Goal: Information Seeking & Learning: Check status

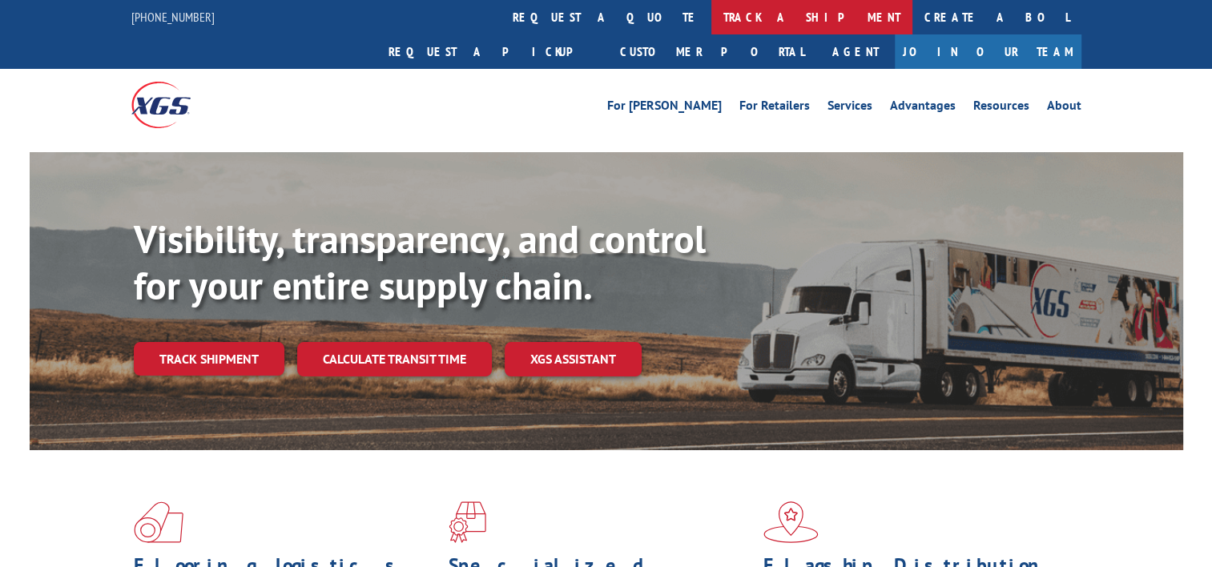
click at [712, 23] on link "track a shipment" at bounding box center [812, 17] width 201 height 34
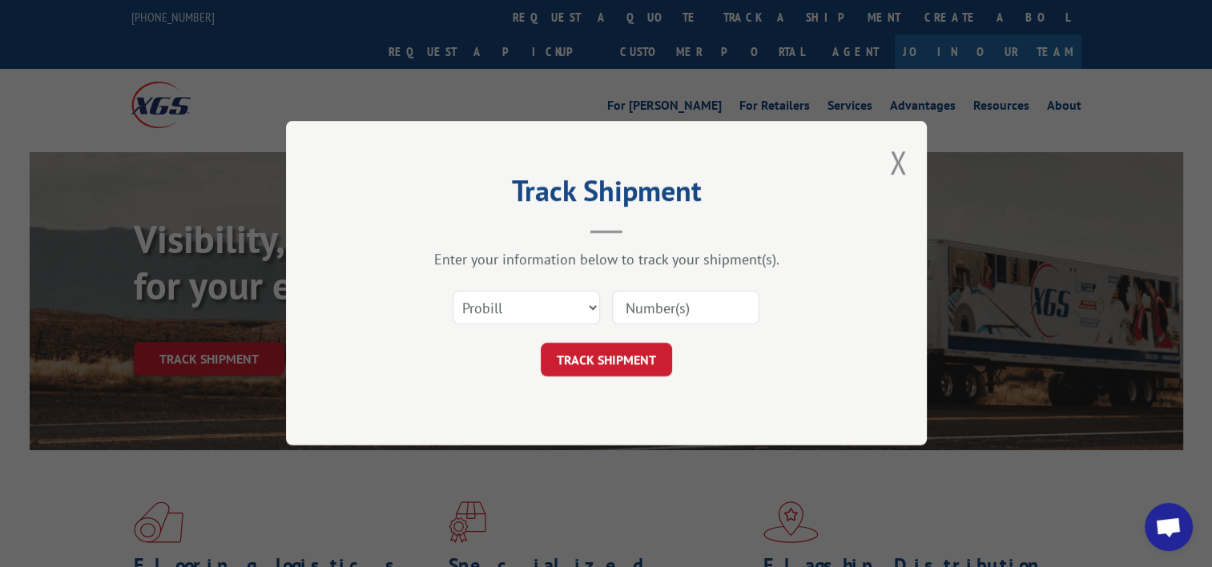
click at [691, 301] on input at bounding box center [685, 309] width 147 height 34
paste input "17629493"
type input "17629493"
click at [606, 369] on button "TRACK SHIPMENT" at bounding box center [606, 361] width 131 height 34
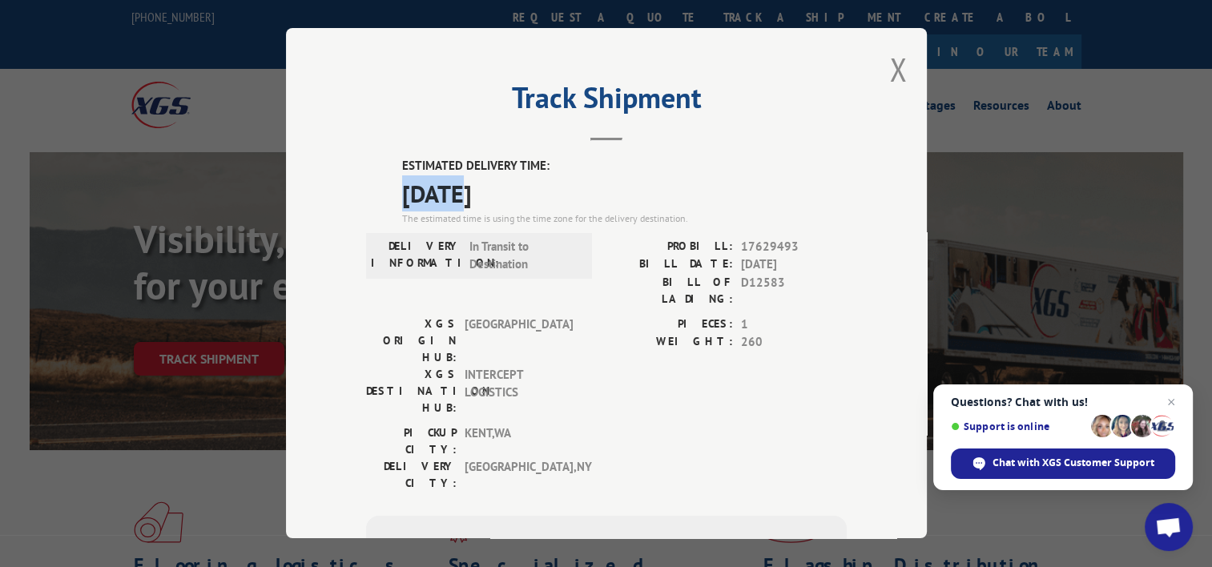
drag, startPoint x: 462, startPoint y: 186, endPoint x: 314, endPoint y: 186, distance: 147.4
click at [314, 186] on div "Track Shipment ESTIMATED DELIVERY TIME: [DATE] The estimated time is using the …" at bounding box center [606, 283] width 641 height 510
copy span "10/09"
click at [204, 162] on div "Track Shipment ESTIMATED DELIVERY TIME: [DATE] The estimated time is using the …" at bounding box center [606, 283] width 1212 height 567
